Goal: Transaction & Acquisition: Download file/media

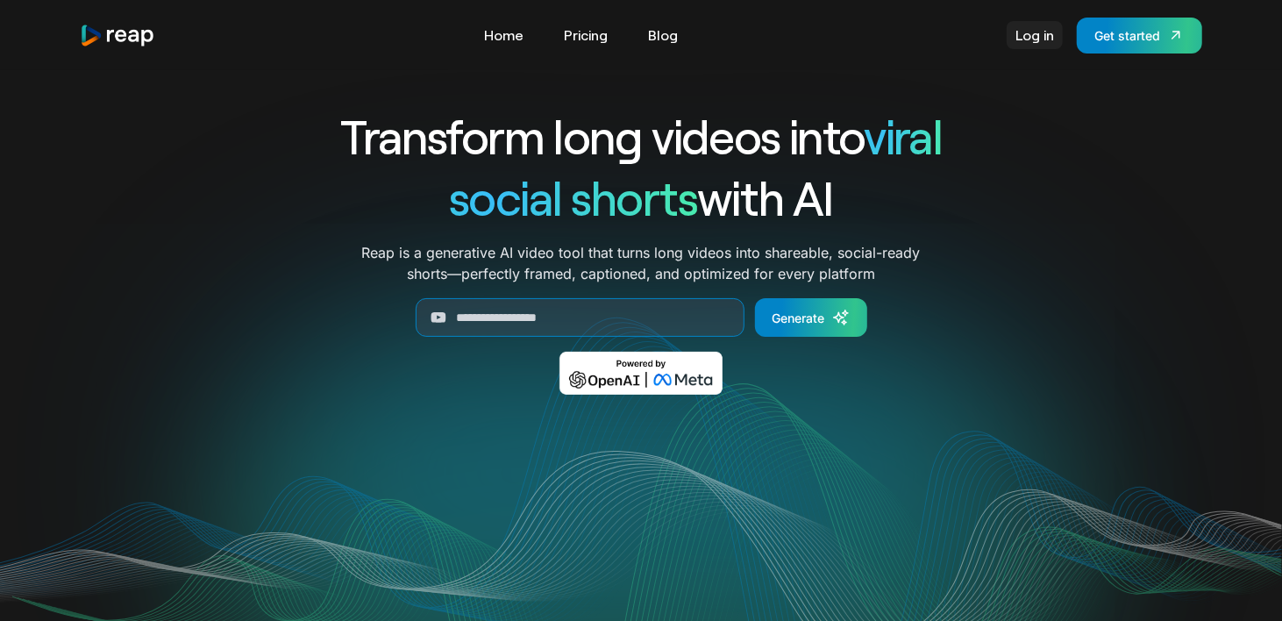
click at [1024, 45] on link "Log in" at bounding box center [1034, 35] width 56 height 28
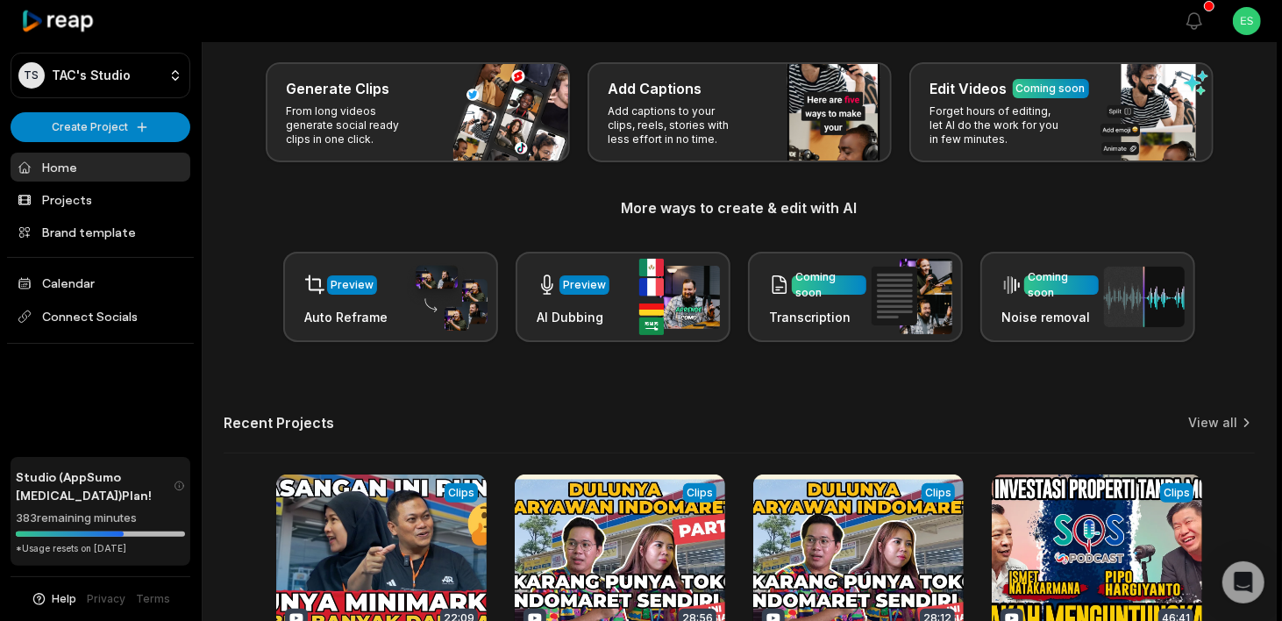
scroll to position [78, 0]
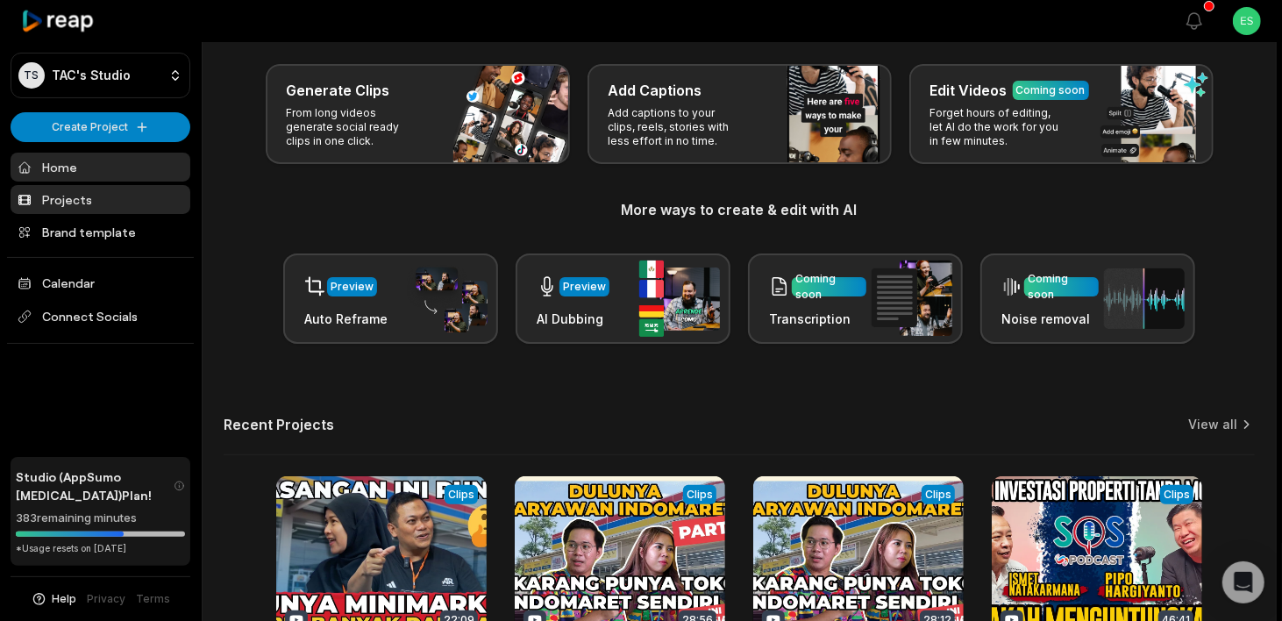
click at [94, 200] on link "Projects" at bounding box center [101, 199] width 180 height 29
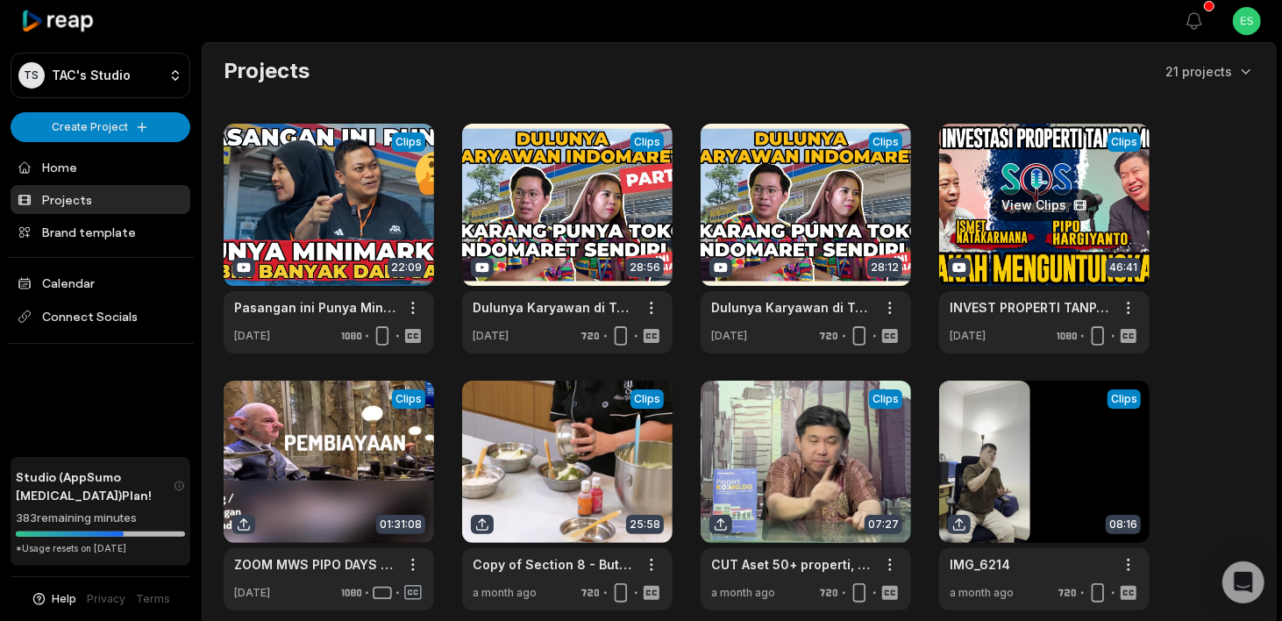
click at [1021, 237] on link at bounding box center [1044, 239] width 210 height 230
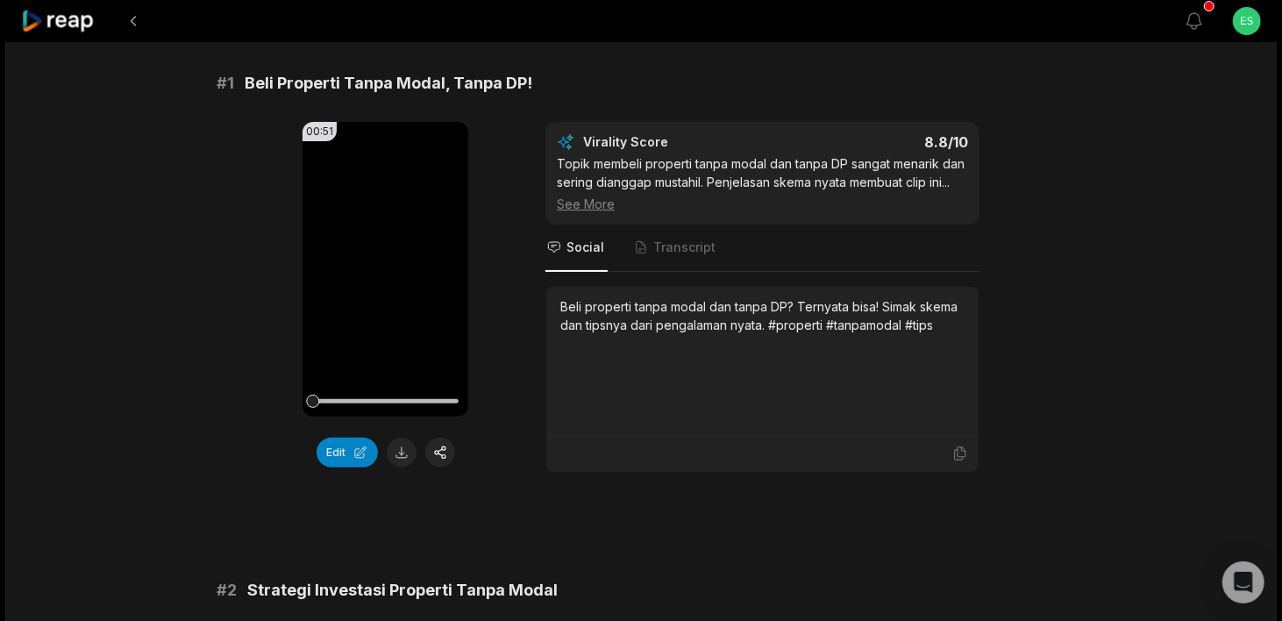
scroll to position [175, 0]
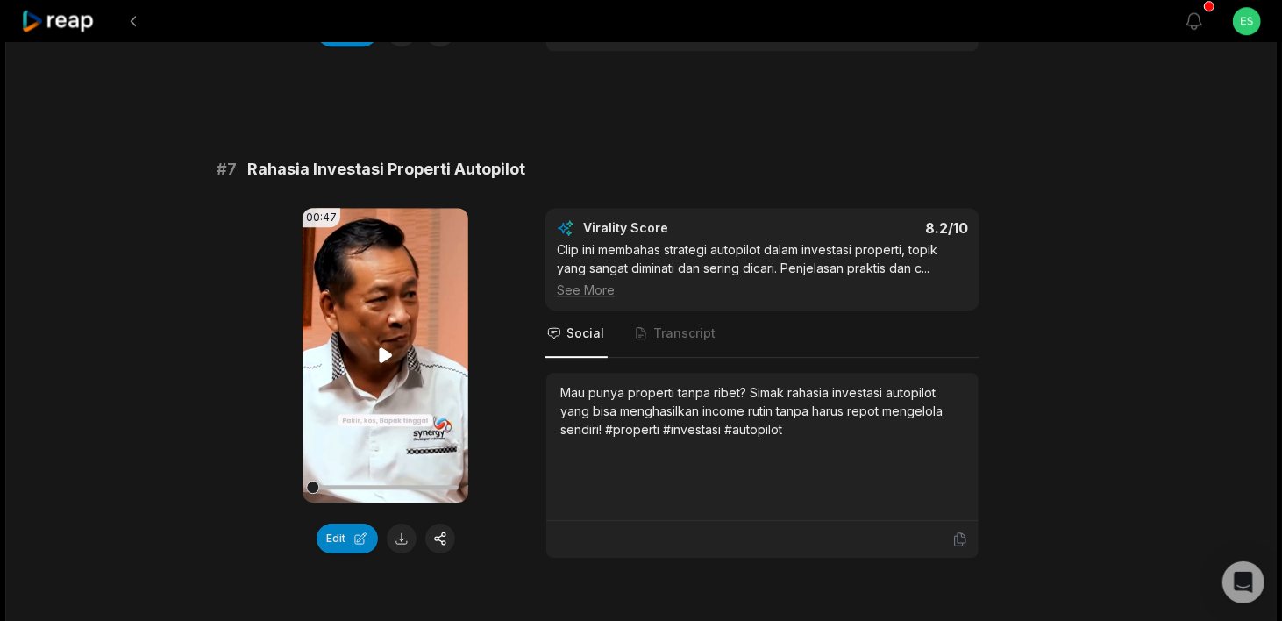
scroll to position [3156, 0]
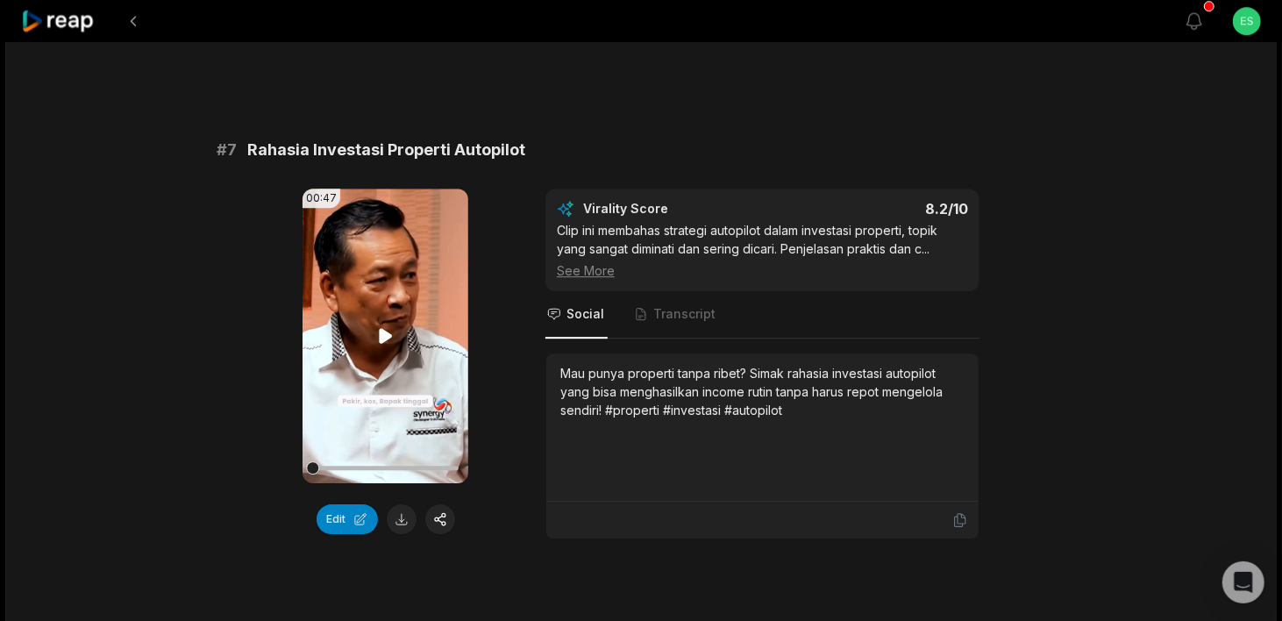
click at [386, 330] on icon at bounding box center [385, 335] width 13 height 15
click at [404, 512] on button at bounding box center [402, 519] width 30 height 30
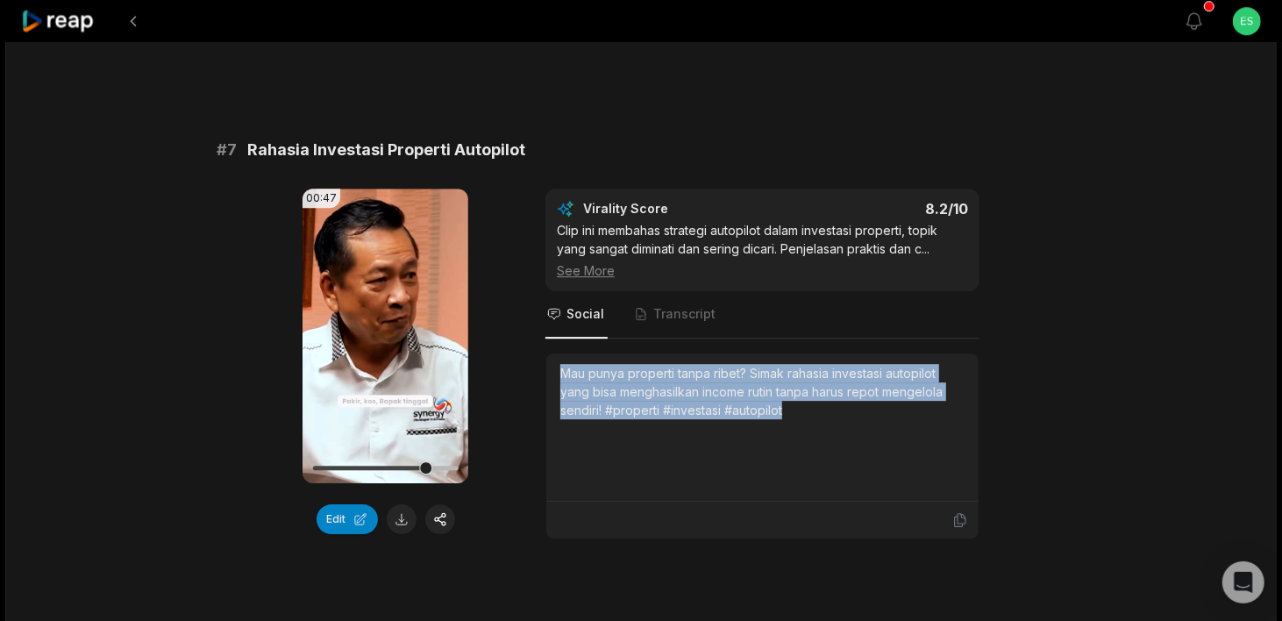
drag, startPoint x: 559, startPoint y: 362, endPoint x: 793, endPoint y: 400, distance: 237.1
click at [793, 400] on div "Mau punya properti tanpa ribet? Simak rahasia investasi autopilot yang bisa men…" at bounding box center [762, 391] width 404 height 55
copy div "Mau punya properti tanpa ribet? Simak rahasia investasi autopilot yang bisa men…"
click at [383, 330] on icon at bounding box center [385, 335] width 21 height 21
